Goal: Check status

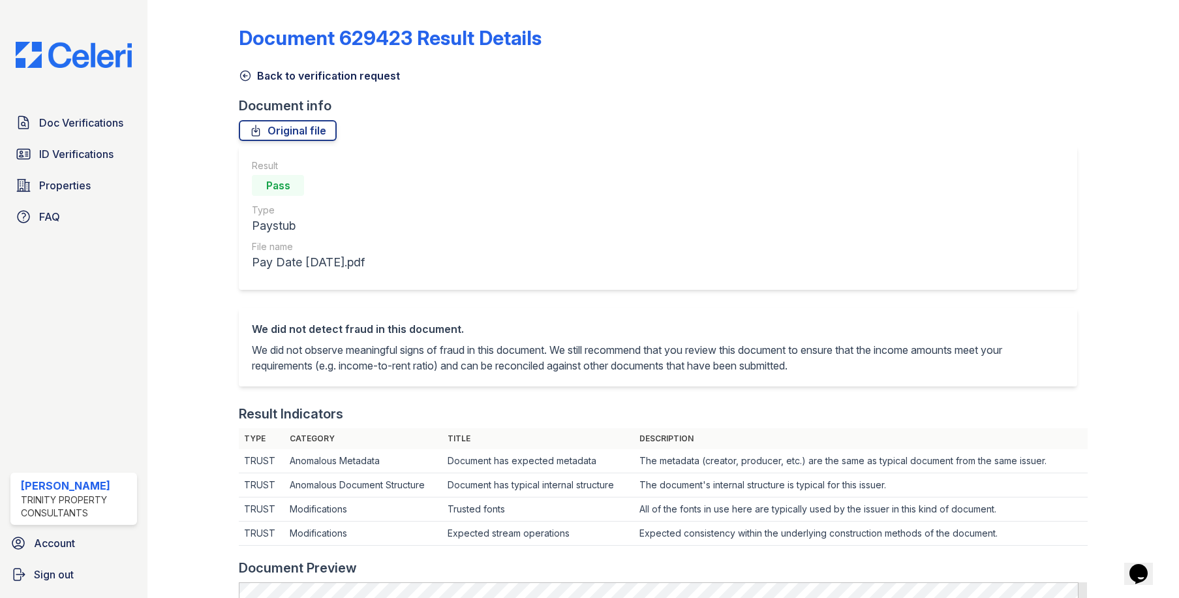
scroll to position [261, 0]
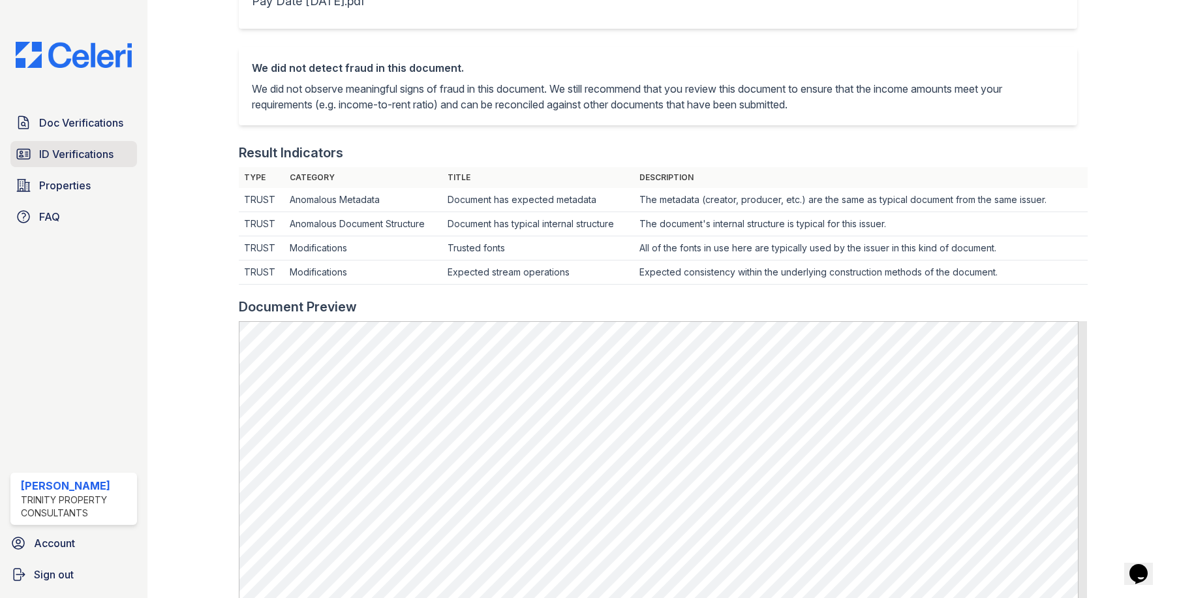
click at [38, 157] on link "ID Verifications" at bounding box center [73, 154] width 127 height 26
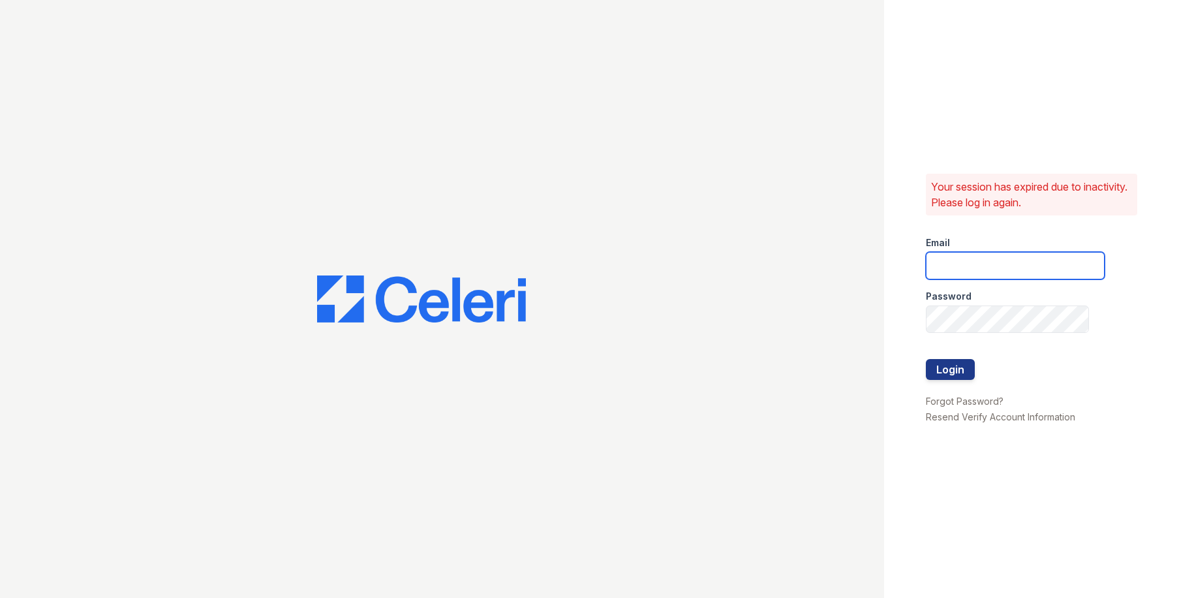
click at [997, 264] on input "email" at bounding box center [1015, 265] width 179 height 27
type input "[EMAIL_ADDRESS][DOMAIN_NAME]"
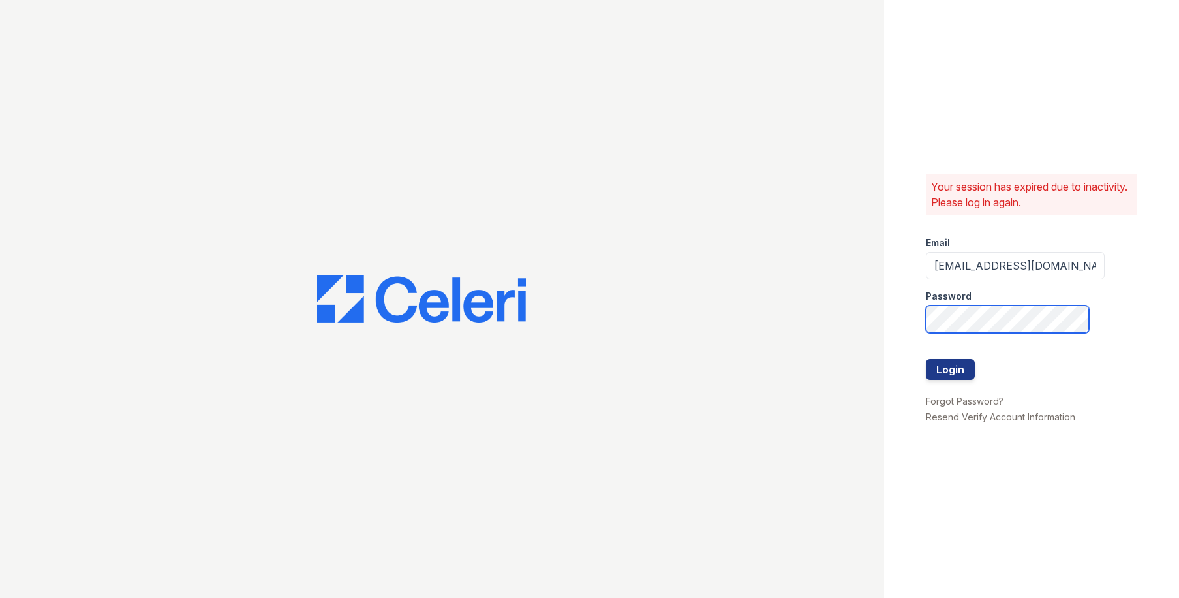
click at [926, 359] on button "Login" at bounding box center [950, 369] width 49 height 21
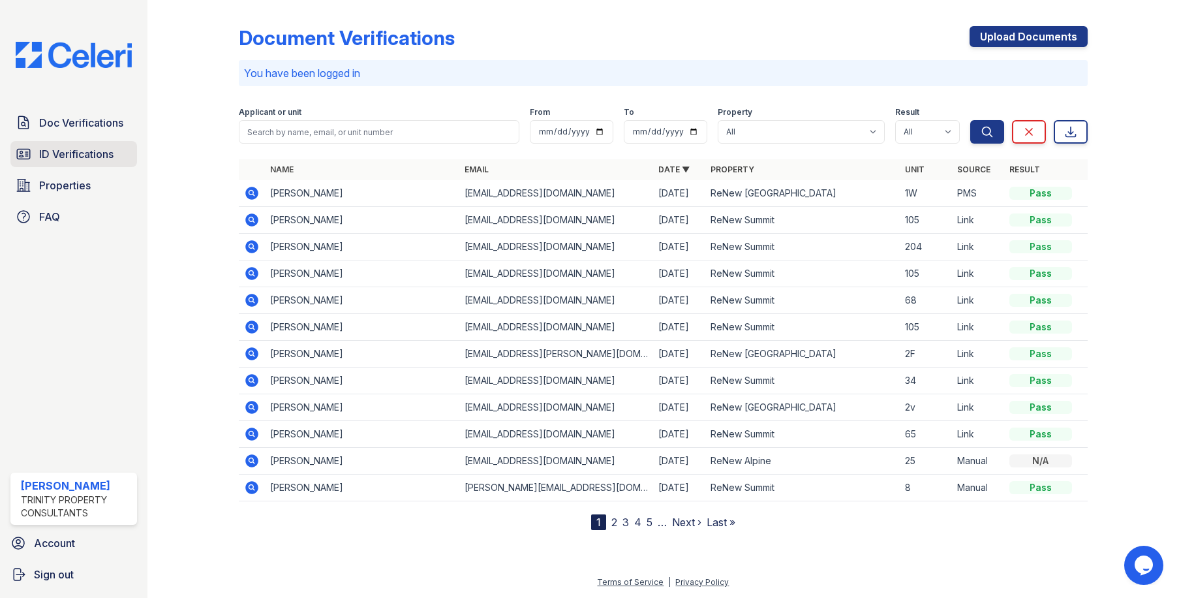
click at [85, 158] on span "ID Verifications" at bounding box center [76, 154] width 74 height 16
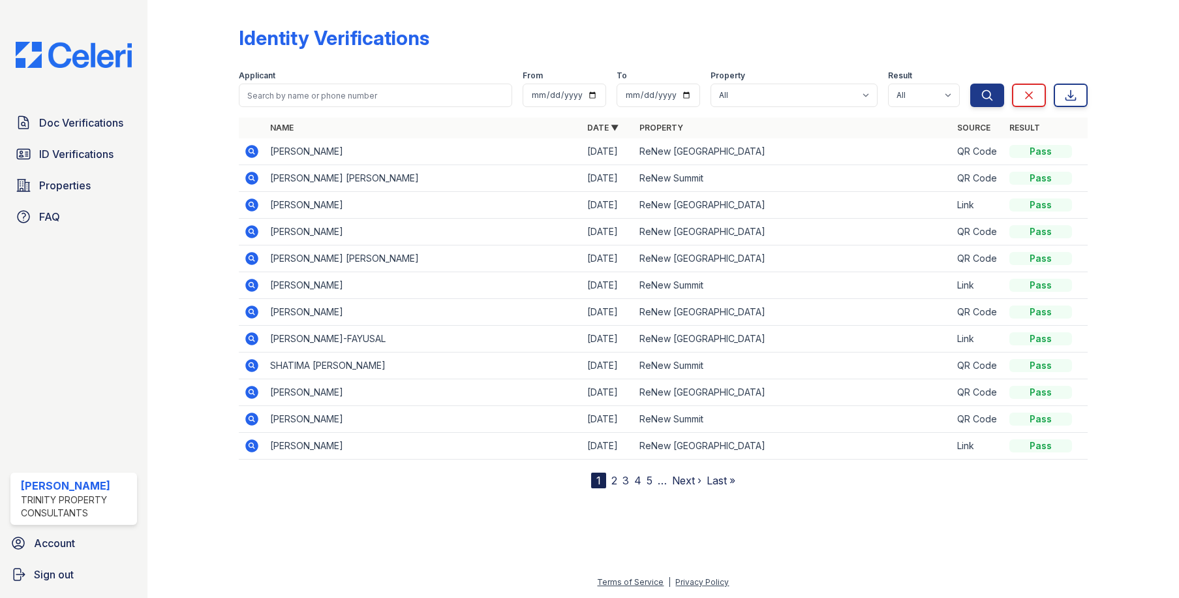
click at [255, 151] on icon at bounding box center [252, 151] width 13 height 13
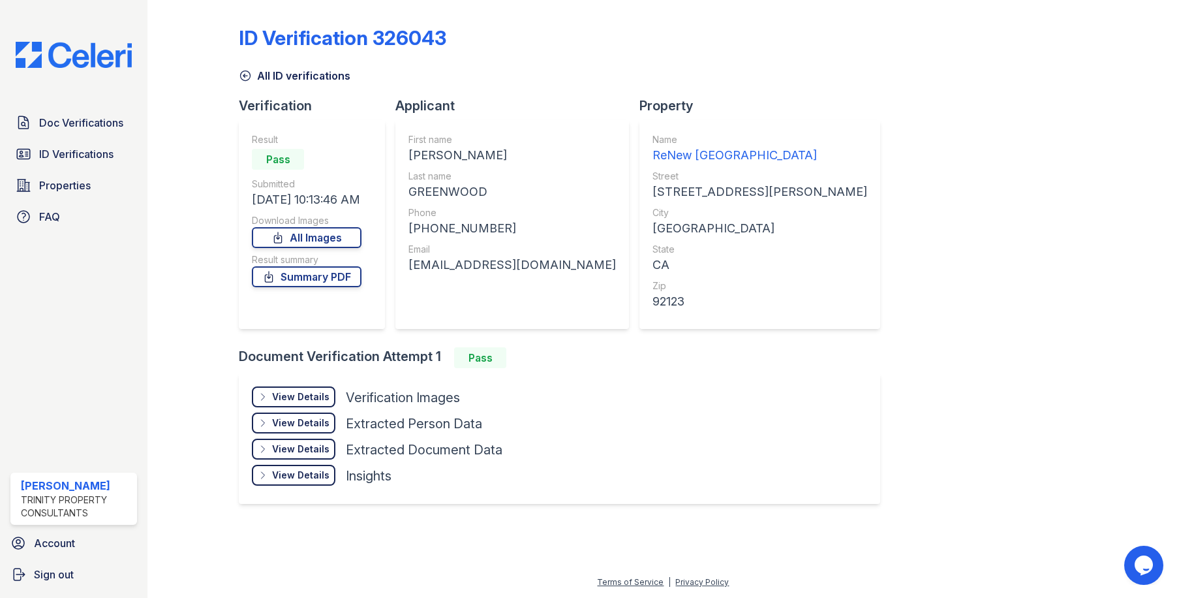
click at [293, 393] on div "View Details" at bounding box center [300, 396] width 57 height 13
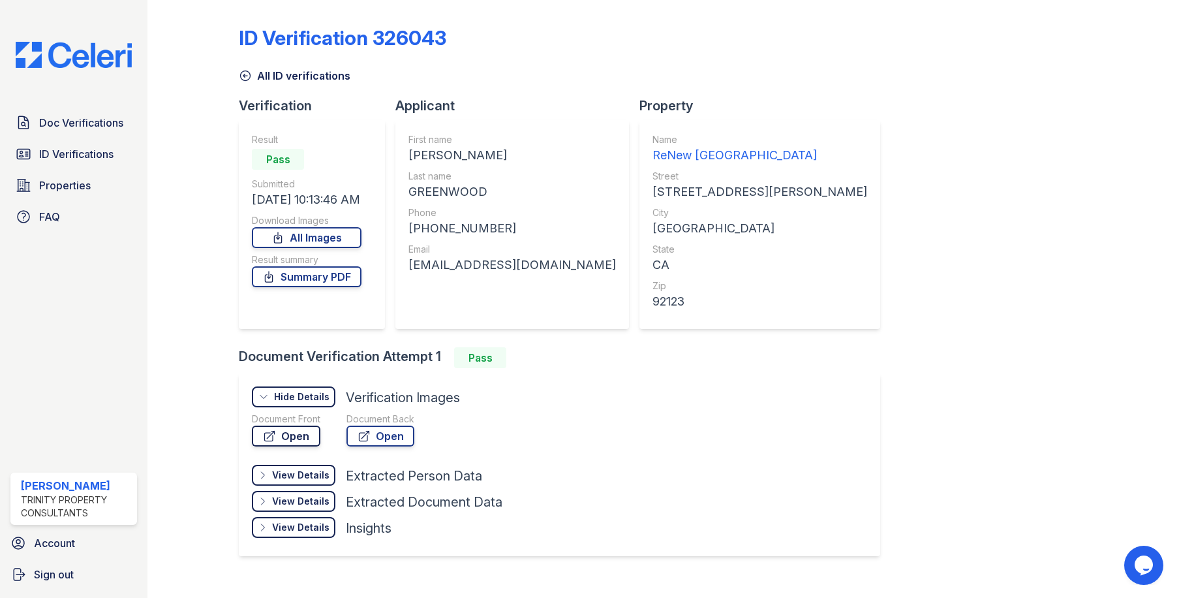
click at [305, 438] on link "Open" at bounding box center [286, 436] width 69 height 21
